Goal: Check status: Check status

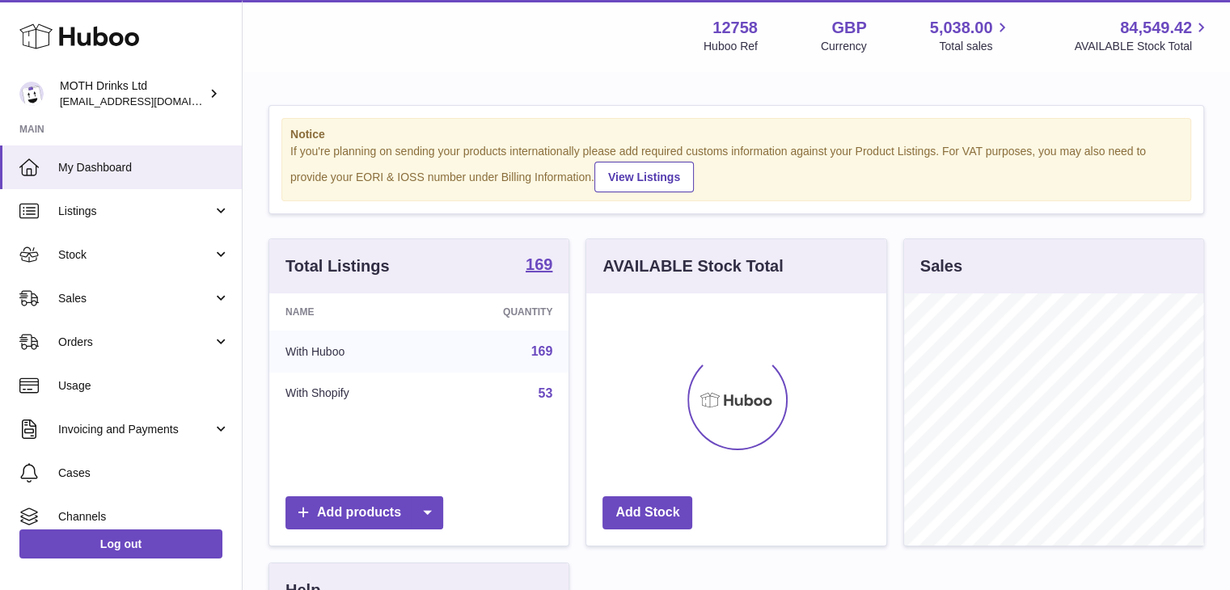
scroll to position [252, 300]
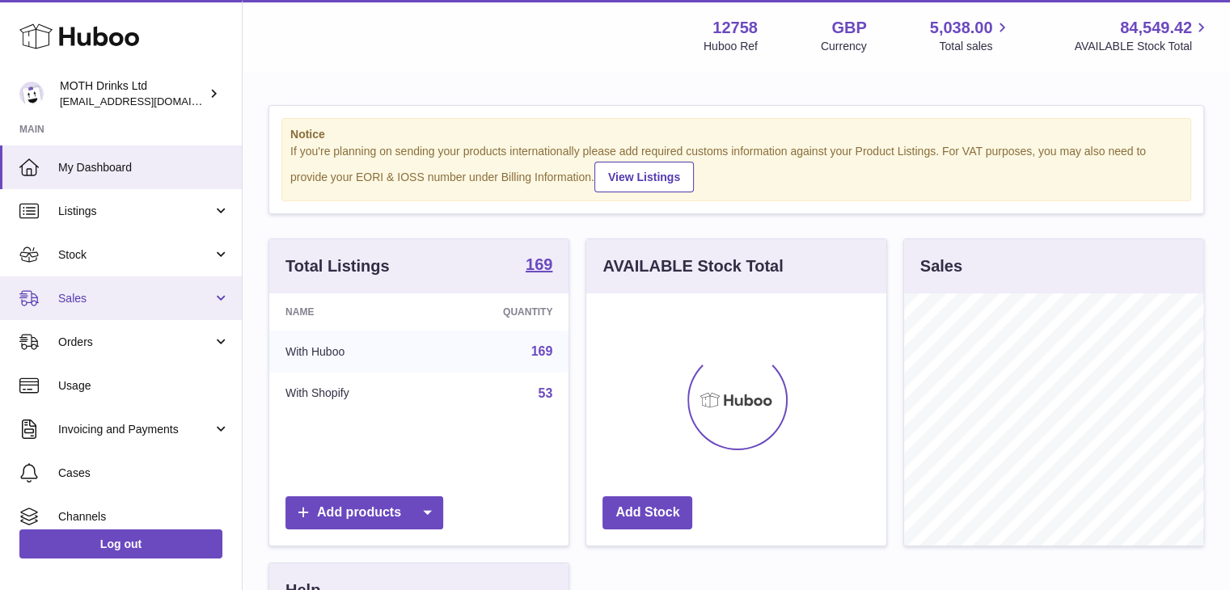
click at [110, 282] on link "Sales" at bounding box center [121, 299] width 242 height 44
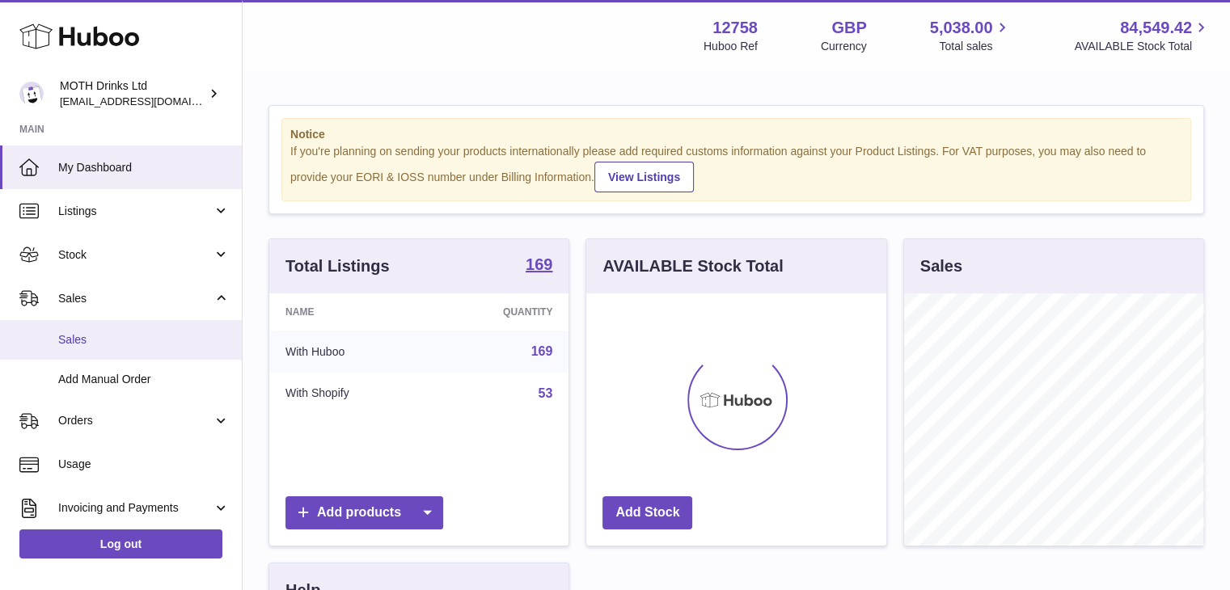
click at [107, 327] on link "Sales" at bounding box center [121, 340] width 242 height 40
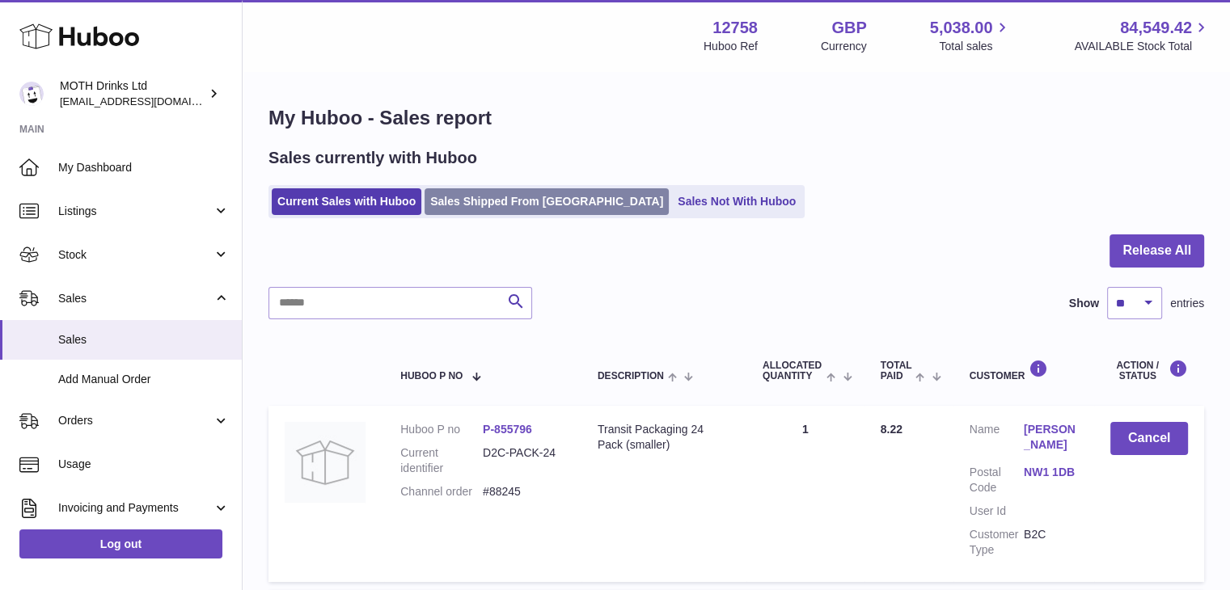
click at [525, 204] on link "Sales Shipped From [GEOGRAPHIC_DATA]" at bounding box center [546, 201] width 244 height 27
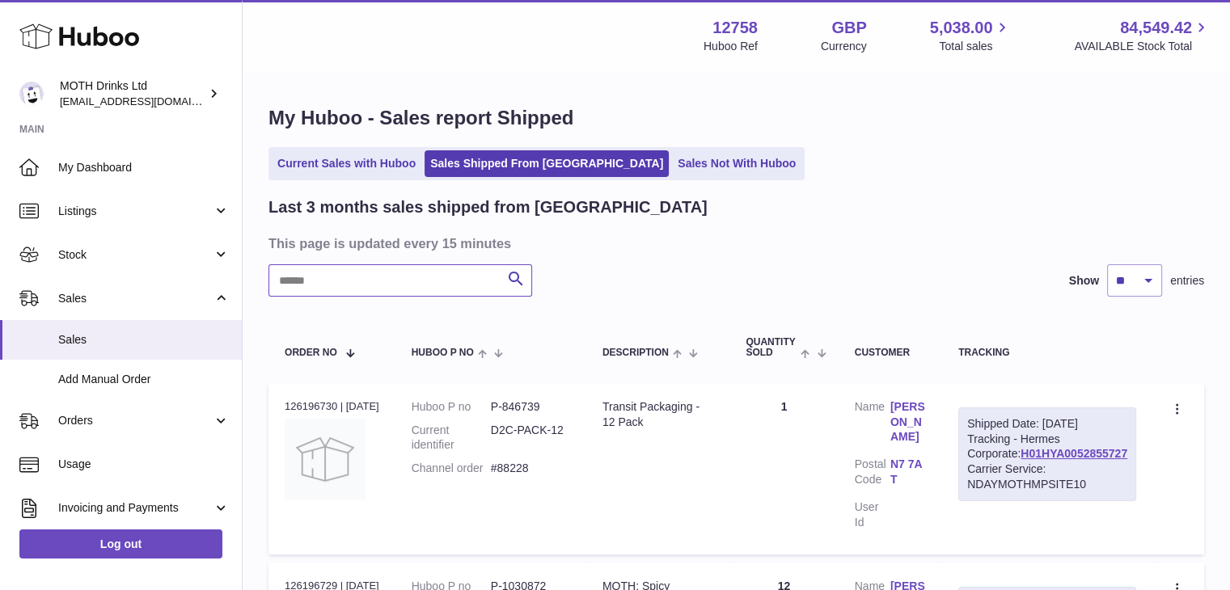
click at [397, 266] on input "text" at bounding box center [400, 280] width 264 height 32
paste input "**********"
type input "**********"
click at [1075, 460] on link "H01HYA0052568451" at bounding box center [1073, 453] width 107 height 13
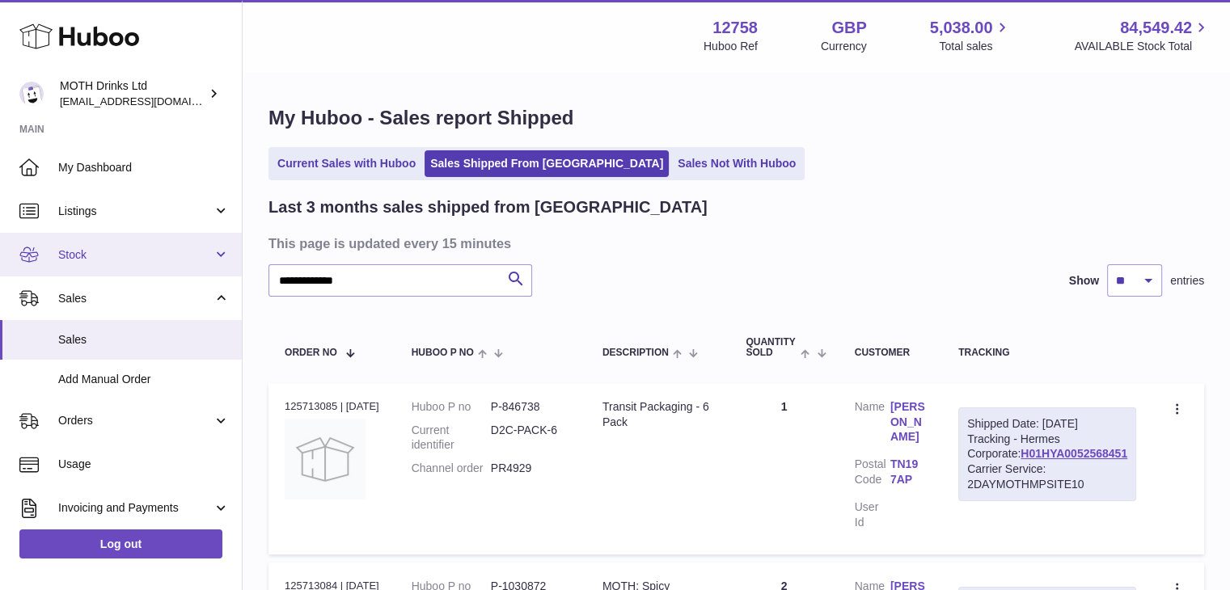
click at [158, 268] on link "Stock" at bounding box center [121, 255] width 242 height 44
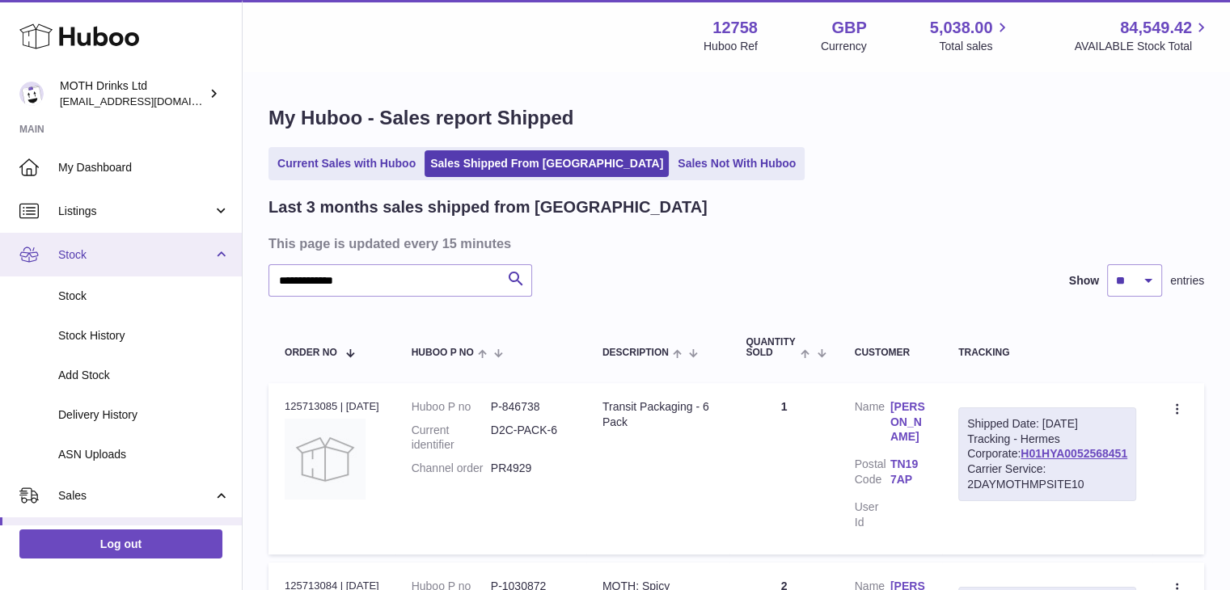
click at [158, 268] on link "Stock" at bounding box center [121, 255] width 242 height 44
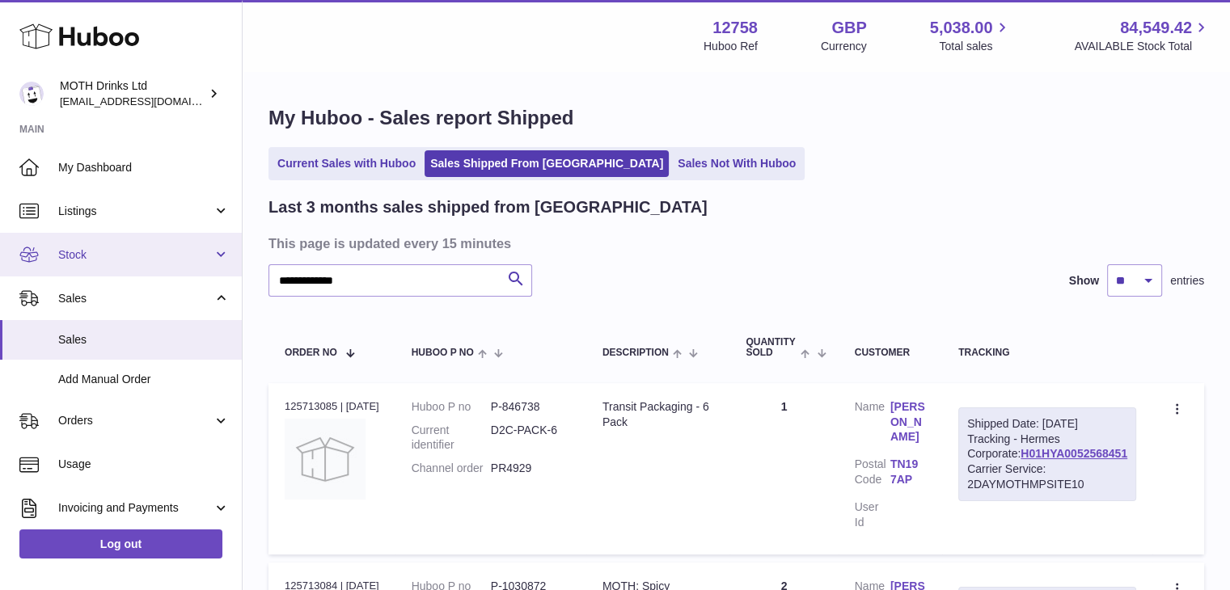
click at [108, 263] on link "Stock" at bounding box center [121, 255] width 242 height 44
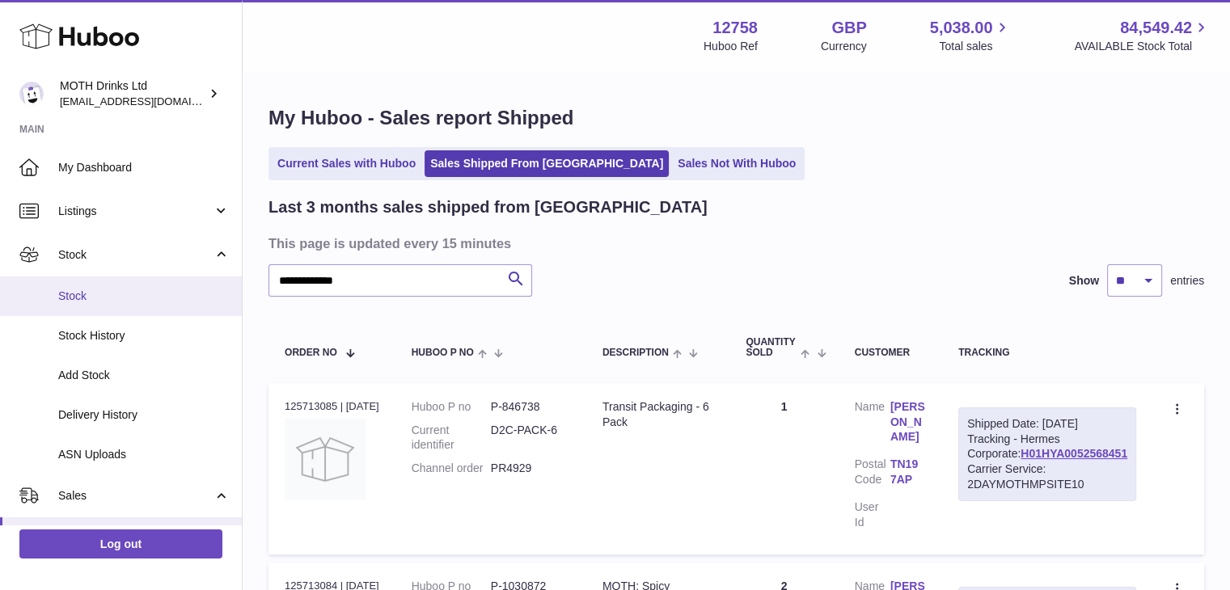
click at [100, 302] on span "Stock" at bounding box center [143, 296] width 171 height 15
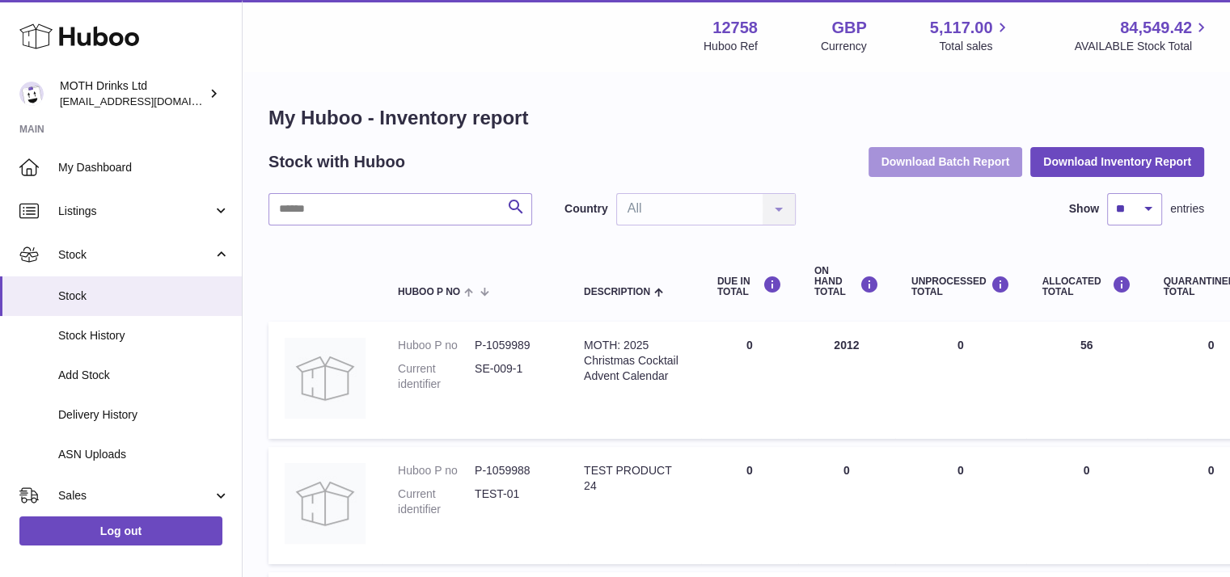
click at [922, 164] on button "Download Batch Report" at bounding box center [945, 161] width 154 height 29
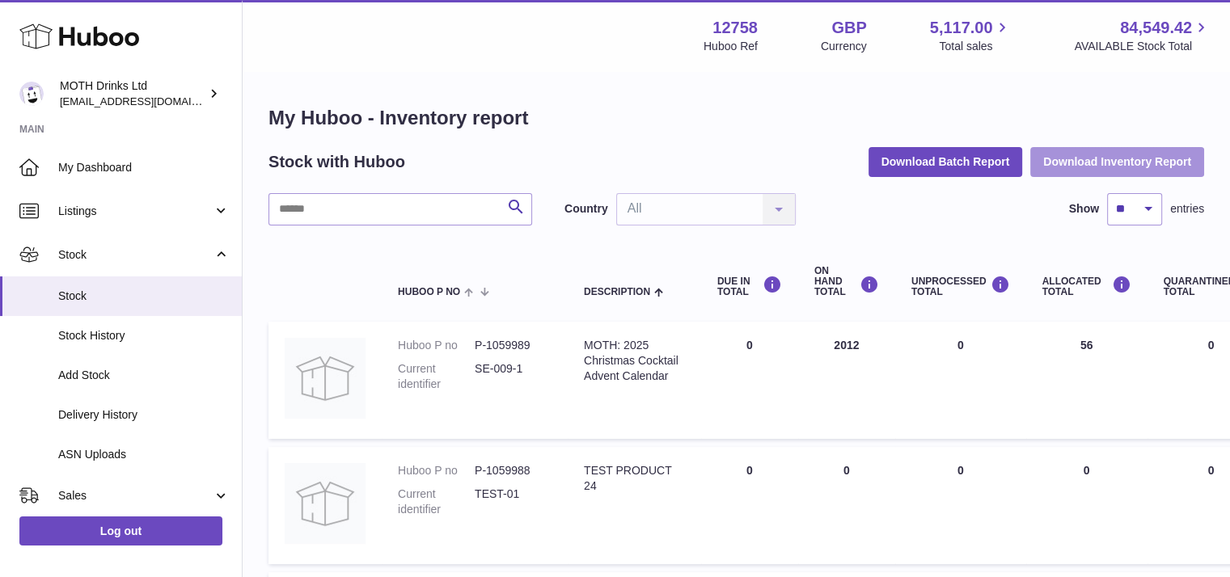
click at [1140, 160] on button "Download Inventory Report" at bounding box center [1117, 161] width 174 height 29
click at [716, 299] on th "DUE IN TOTAL" at bounding box center [749, 282] width 97 height 65
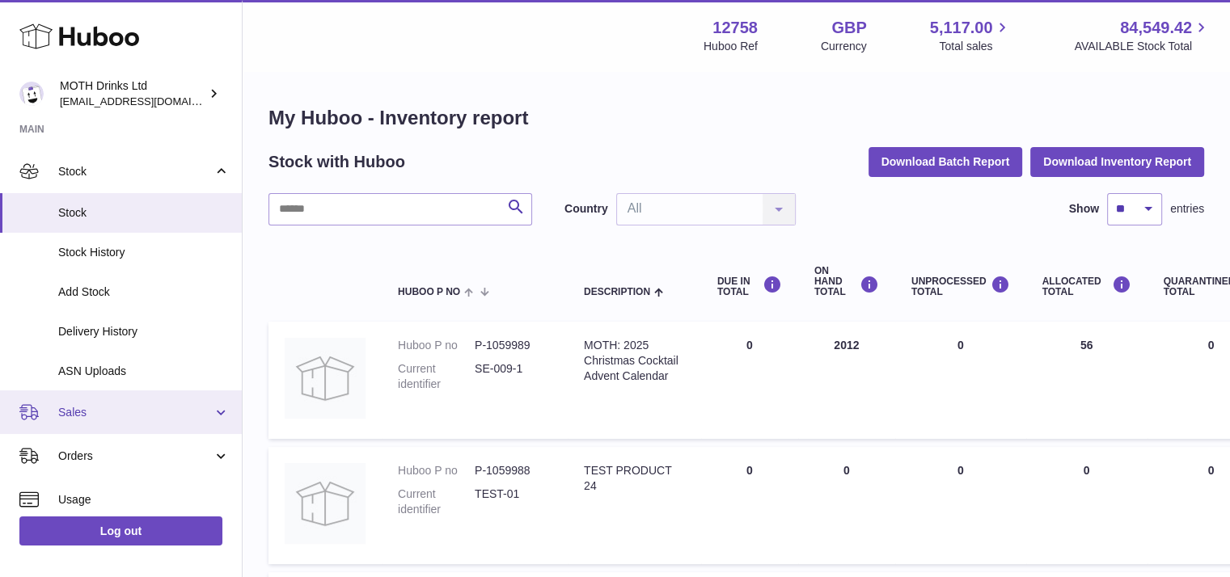
scroll to position [84, 0]
click at [108, 415] on span "Sales" at bounding box center [135, 411] width 154 height 15
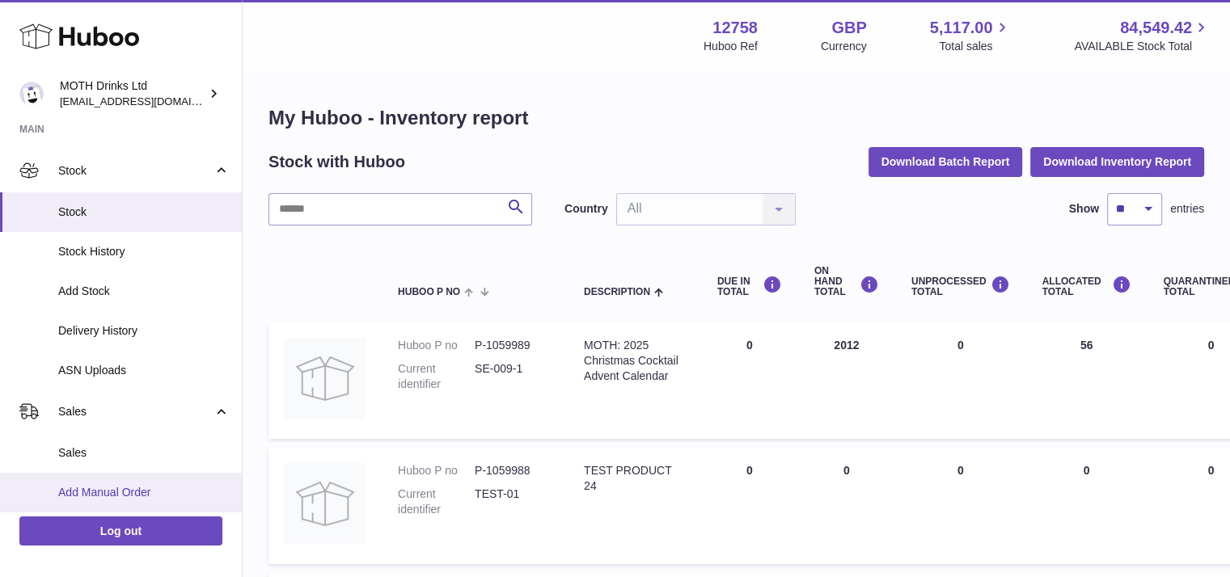
click at [76, 507] on link "Add Manual Order" at bounding box center [121, 493] width 242 height 40
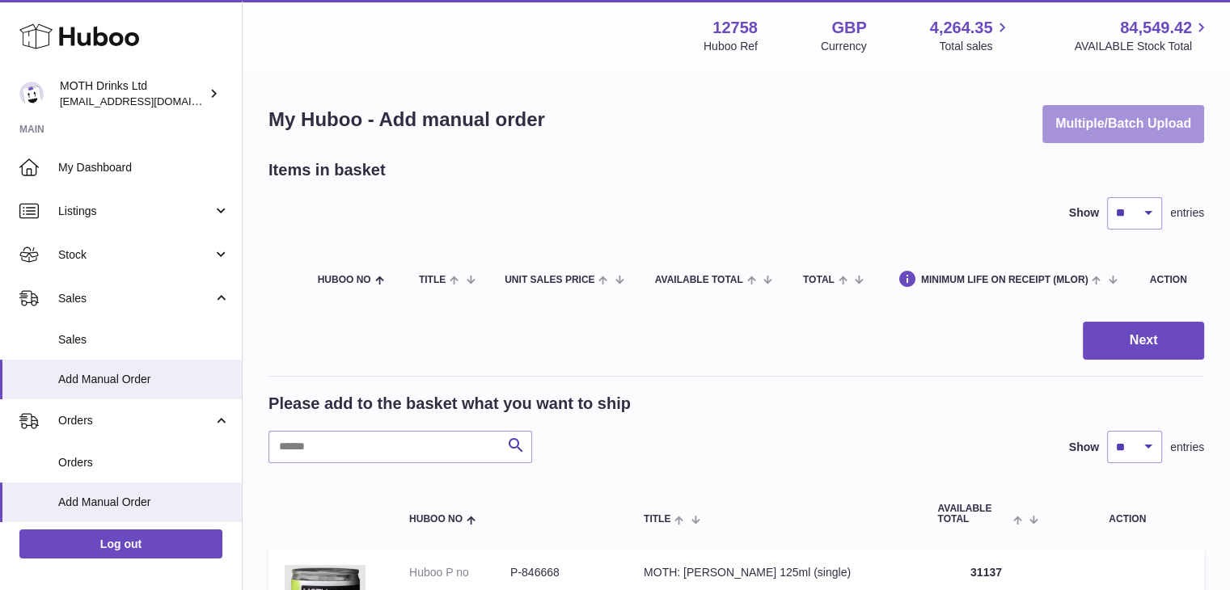
click at [1083, 122] on button "Multiple/Batch Upload" at bounding box center [1123, 124] width 162 height 38
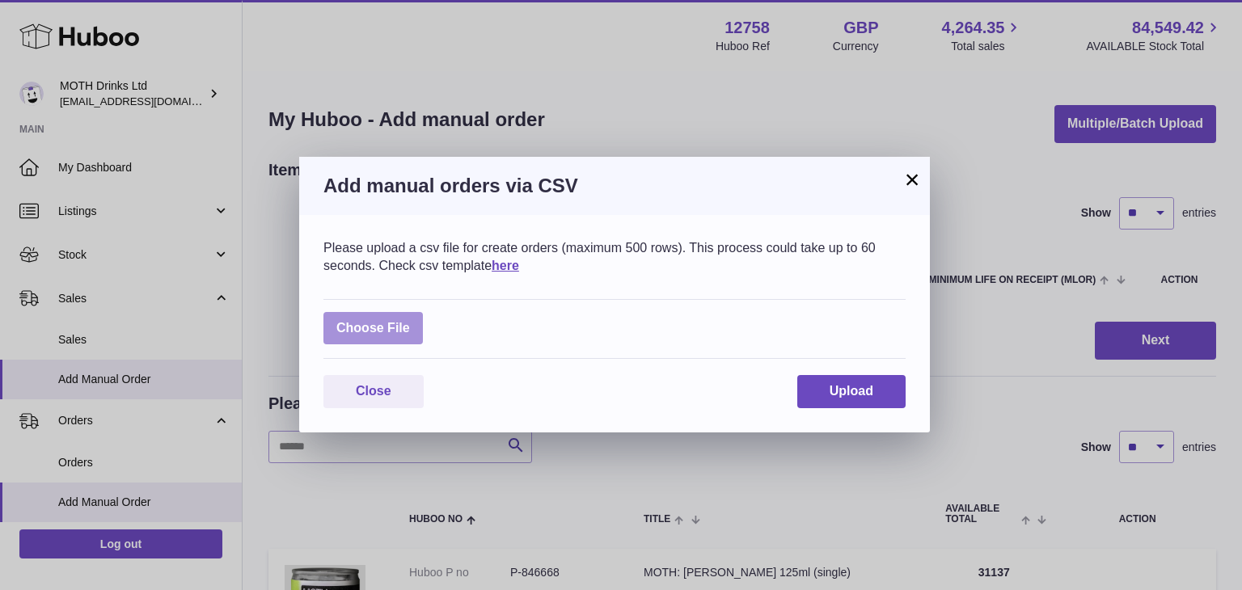
click at [391, 318] on label at bounding box center [372, 328] width 99 height 33
click at [410, 320] on input "file" at bounding box center [410, 320] width 1 height 1
type input "**********"
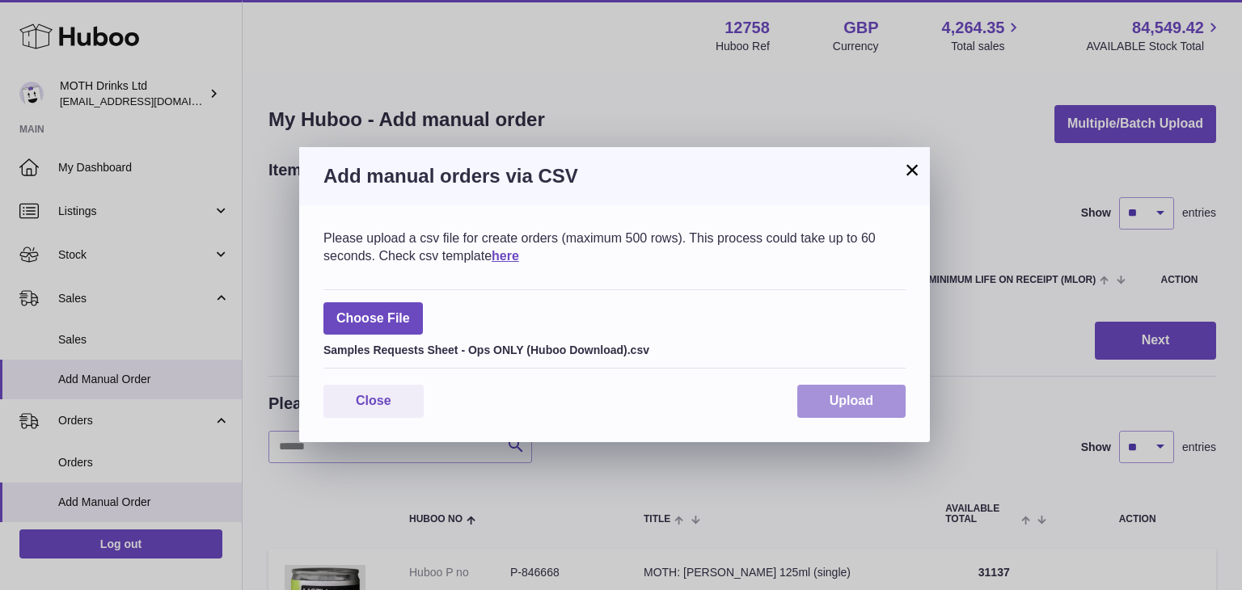
click at [840, 403] on span "Upload" at bounding box center [852, 401] width 44 height 14
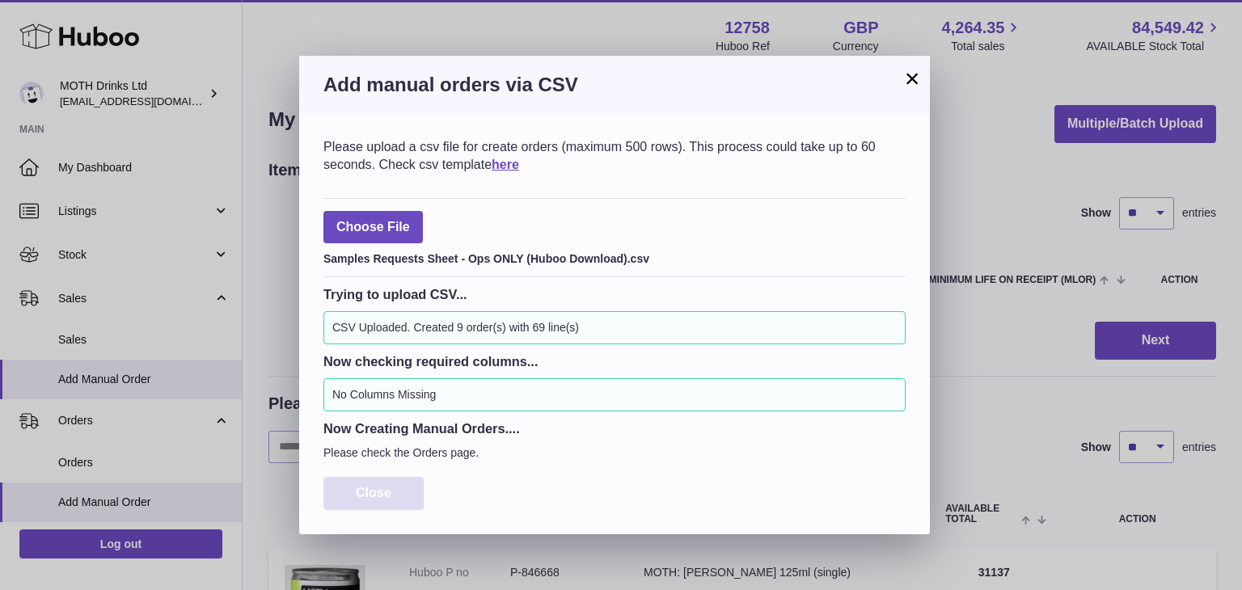
click at [398, 494] on button "Close" at bounding box center [373, 493] width 100 height 33
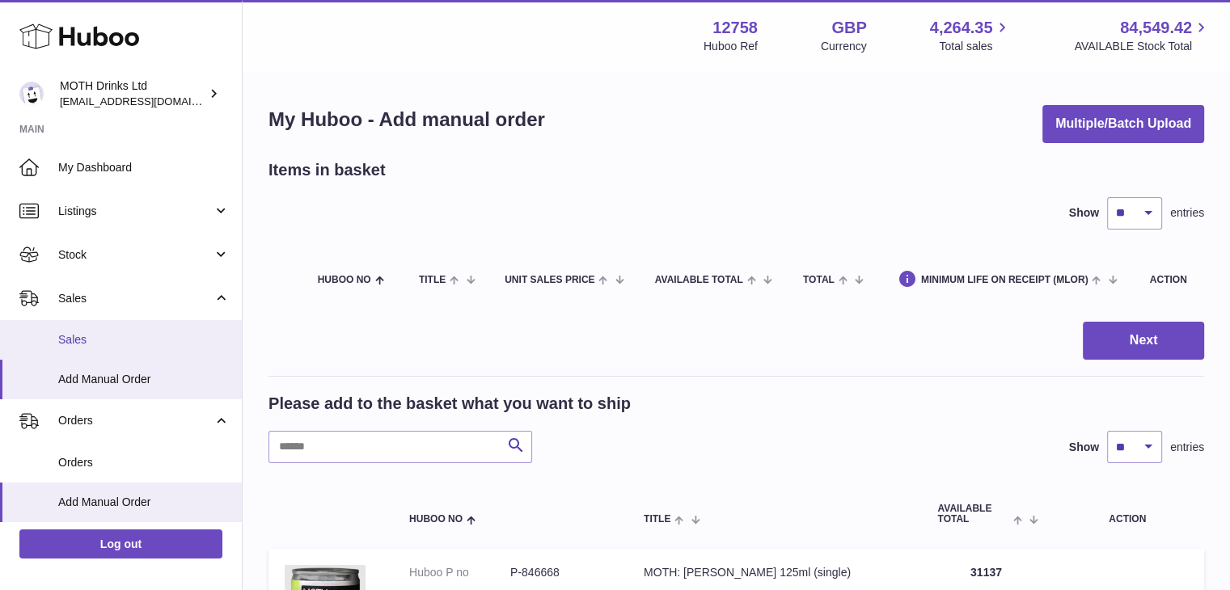
click at [91, 327] on link "Sales" at bounding box center [121, 340] width 242 height 40
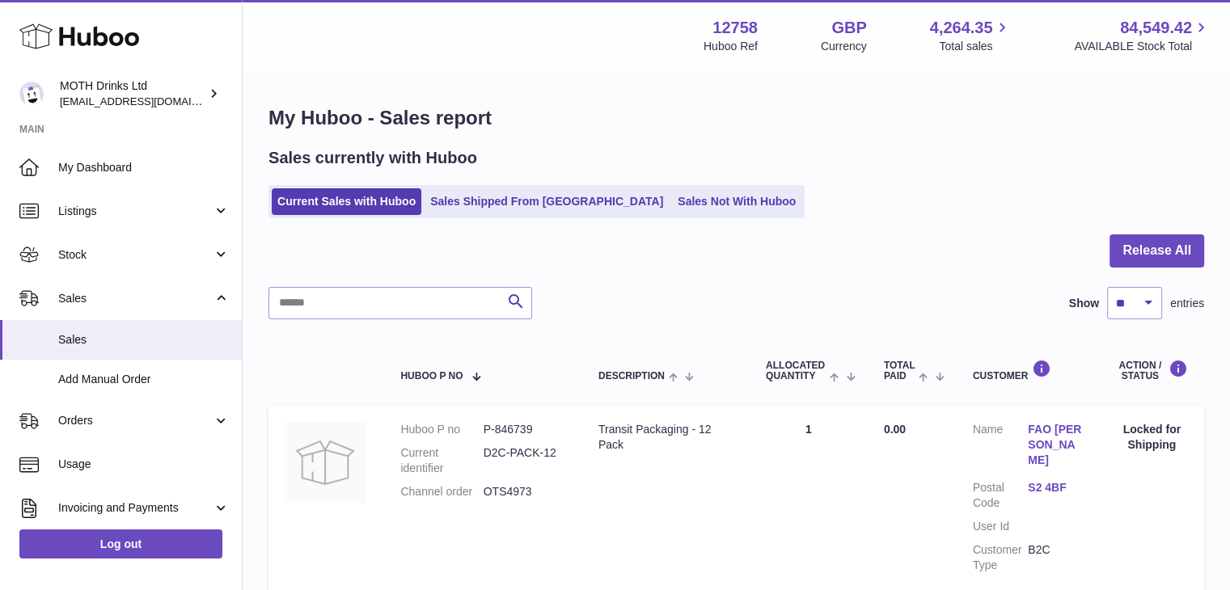
click at [471, 188] on ul "Current Sales with Huboo Sales Shipped From [GEOGRAPHIC_DATA] Sales Not With Hu…" at bounding box center [536, 201] width 536 height 33
click at [462, 213] on link "Sales Shipped From [GEOGRAPHIC_DATA]" at bounding box center [546, 201] width 244 height 27
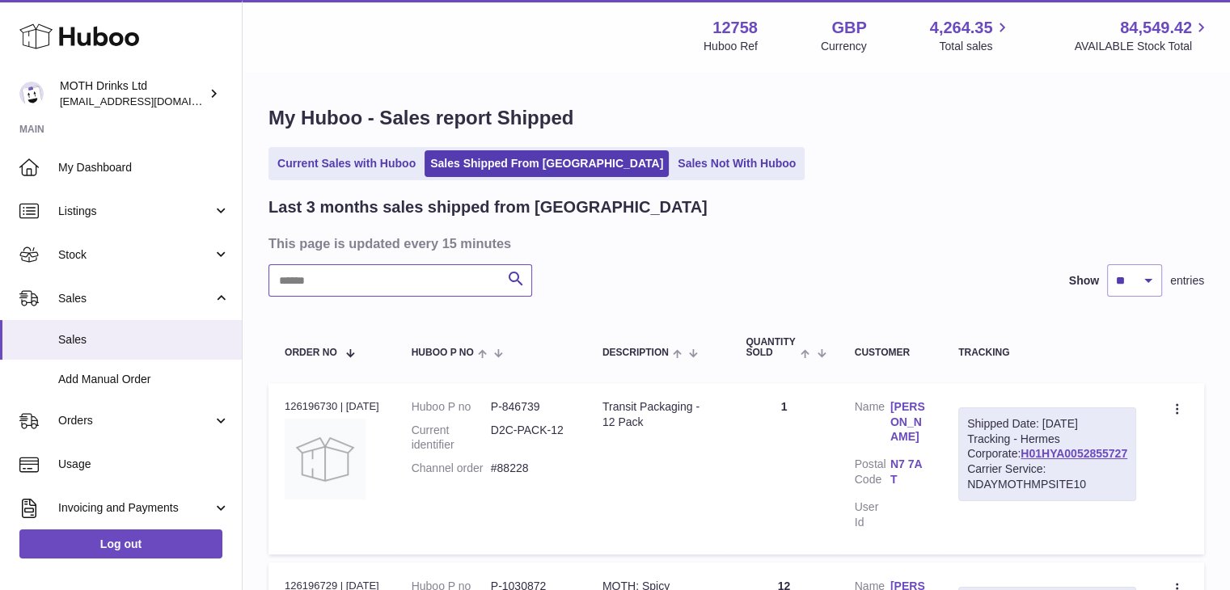
click at [442, 282] on input "text" at bounding box center [400, 280] width 264 height 32
type input "******"
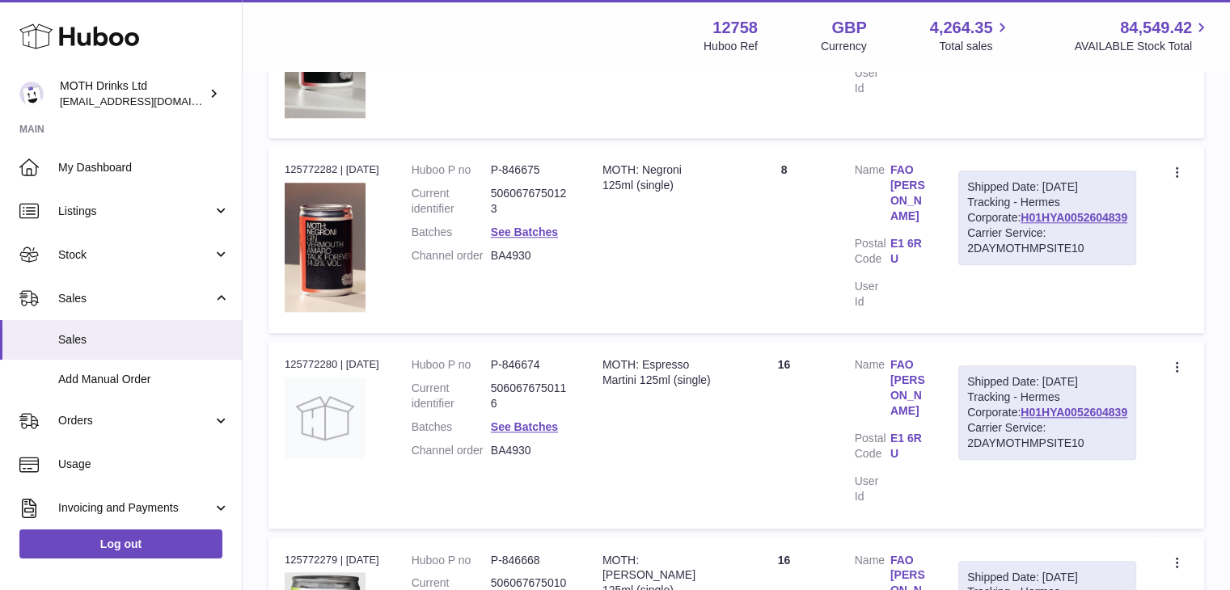
scroll to position [1380, 0]
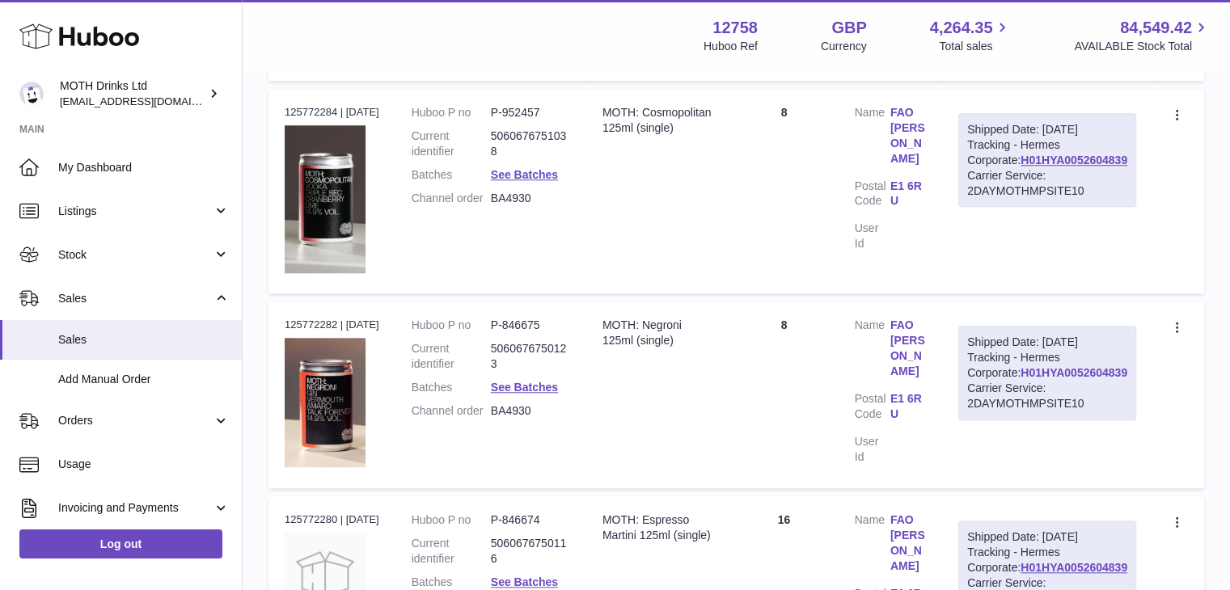
click at [1074, 378] on link "H01HYA0052604839" at bounding box center [1073, 372] width 107 height 13
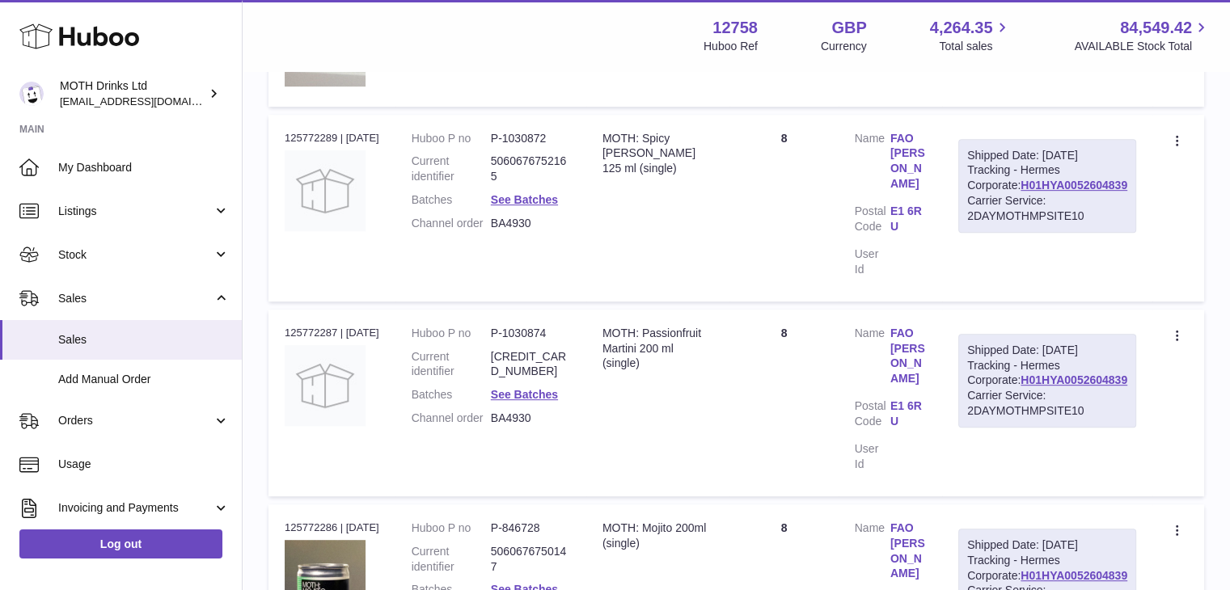
scroll to position [721, 0]
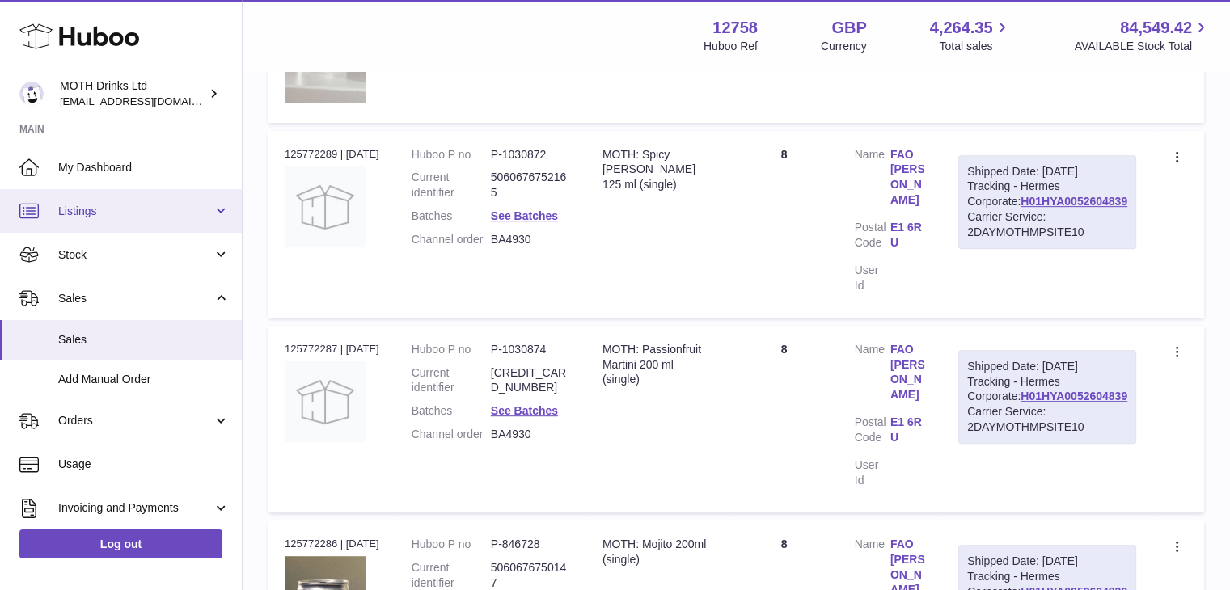
click at [87, 210] on span "Listings" at bounding box center [135, 211] width 154 height 15
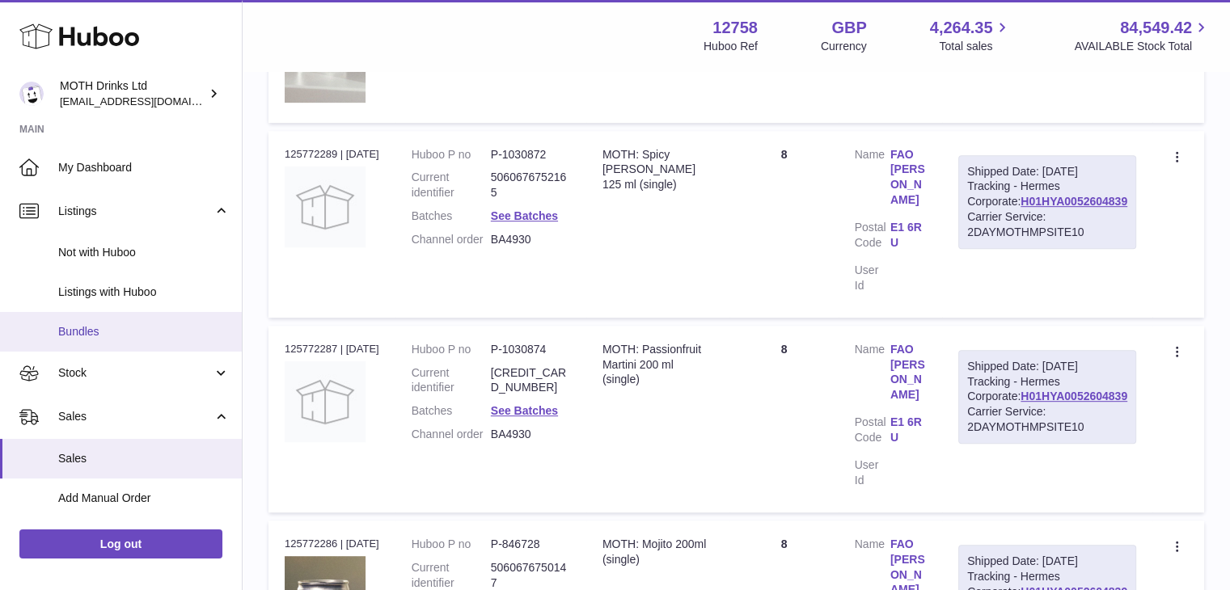
click at [79, 312] on link "Bundles" at bounding box center [121, 332] width 242 height 40
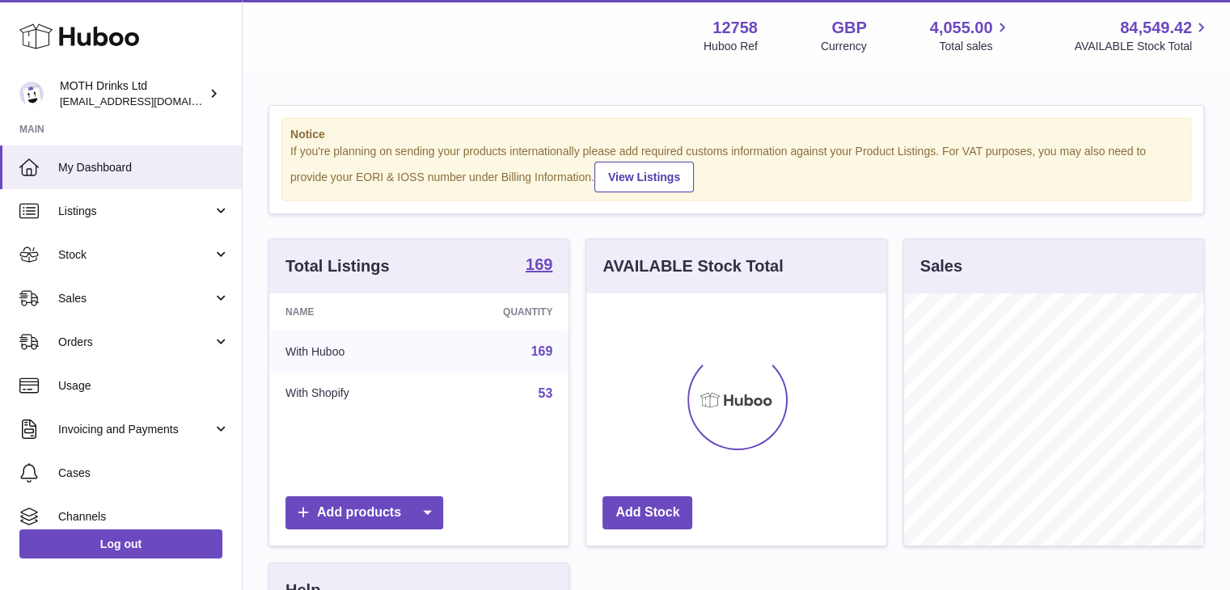
scroll to position [252, 300]
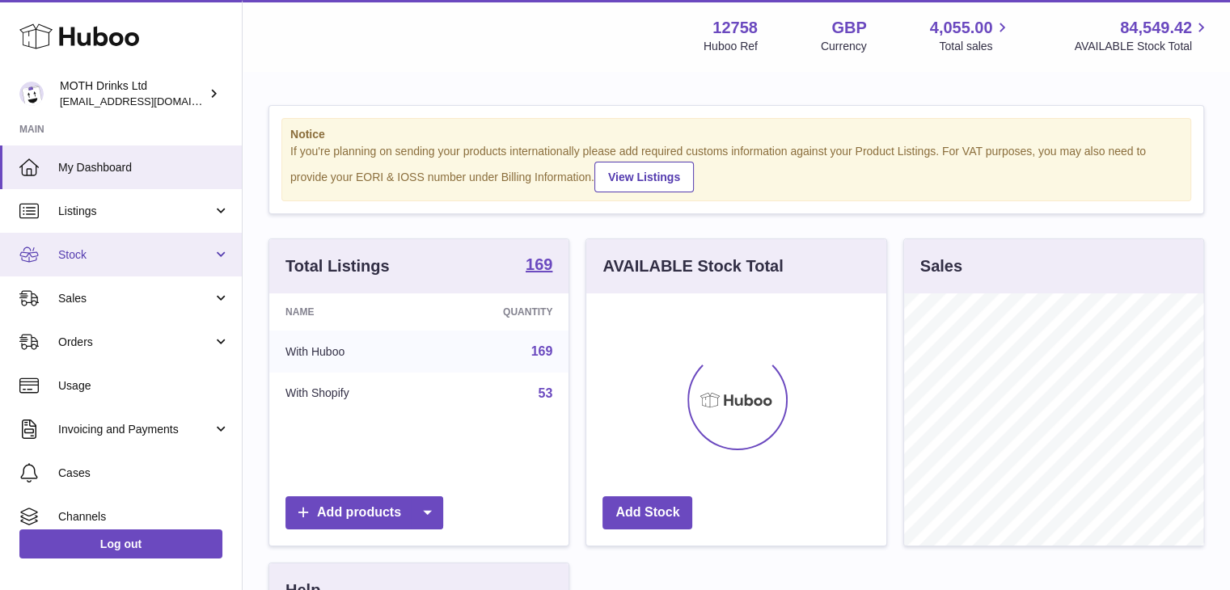
click at [97, 243] on link "Stock" at bounding box center [121, 255] width 242 height 44
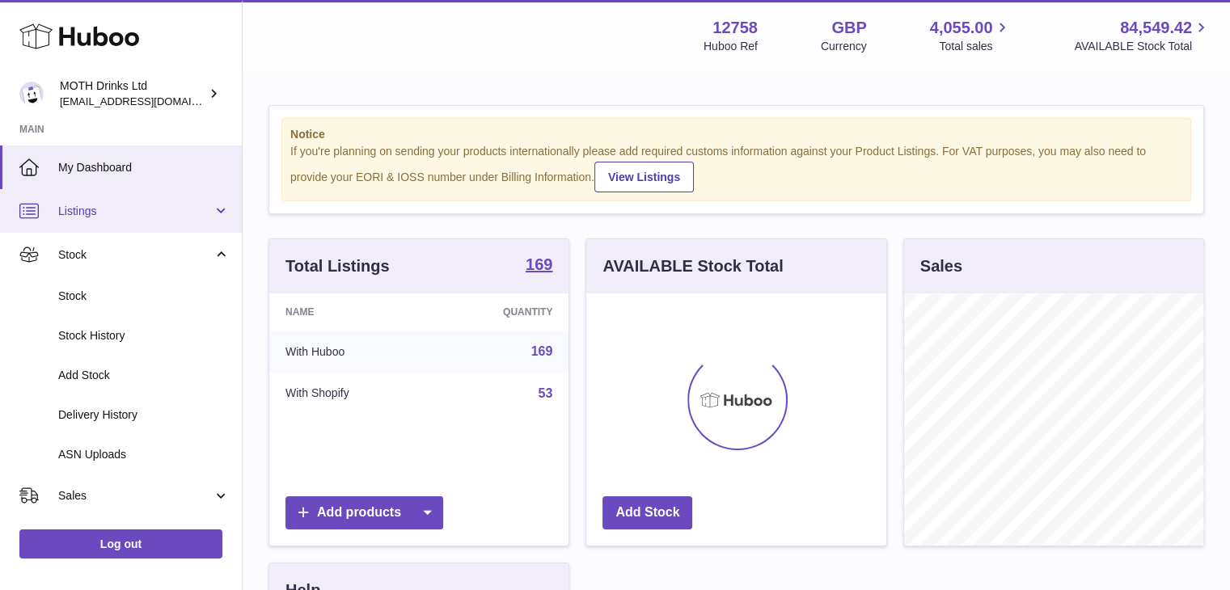
click at [100, 218] on link "Listings" at bounding box center [121, 211] width 242 height 44
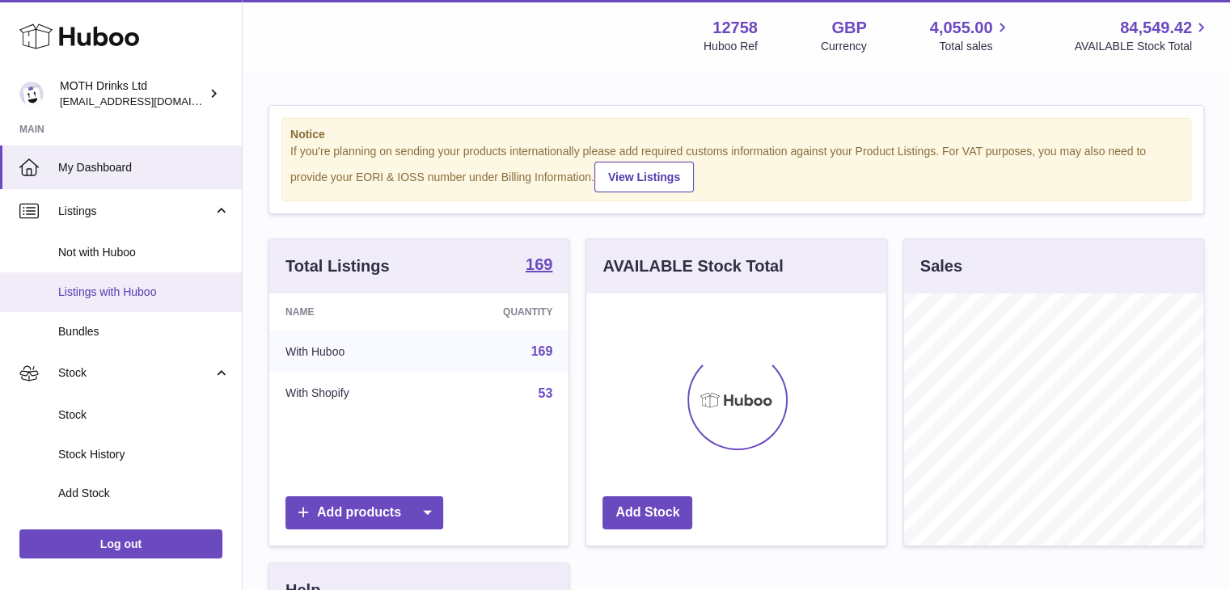
click at [79, 310] on link "Listings with Huboo" at bounding box center [121, 292] width 242 height 40
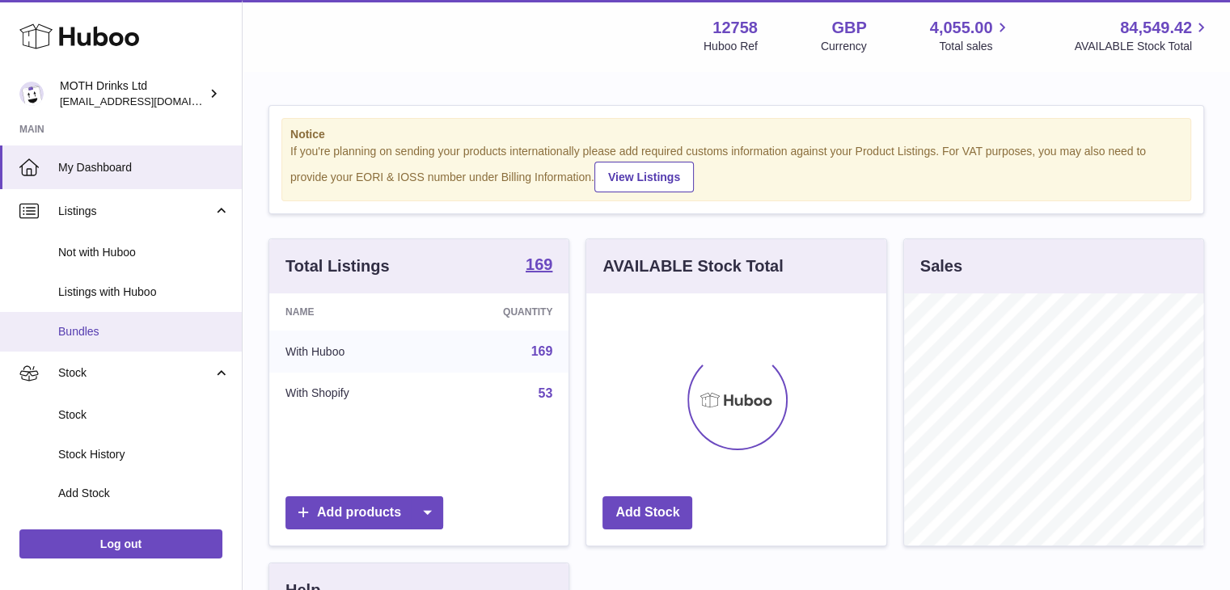
click at [78, 324] on span "Bundles" at bounding box center [143, 331] width 171 height 15
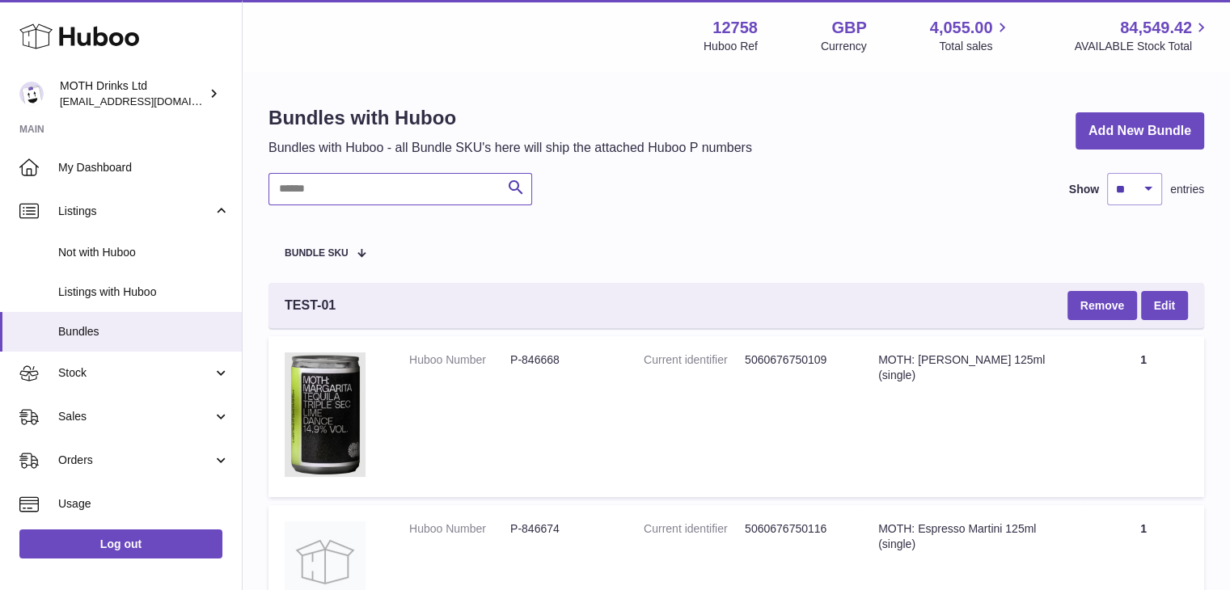
paste input "**********"
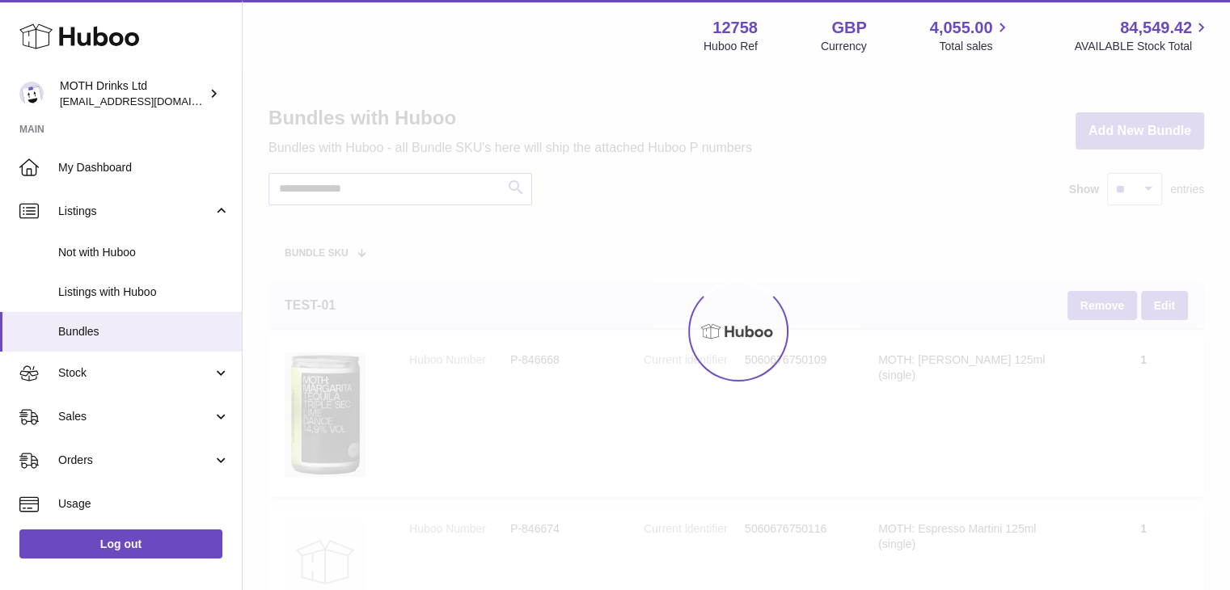
type input "**********"
click at [509, 166] on div at bounding box center [736, 331] width 987 height 517
